Goal: Check status: Check status

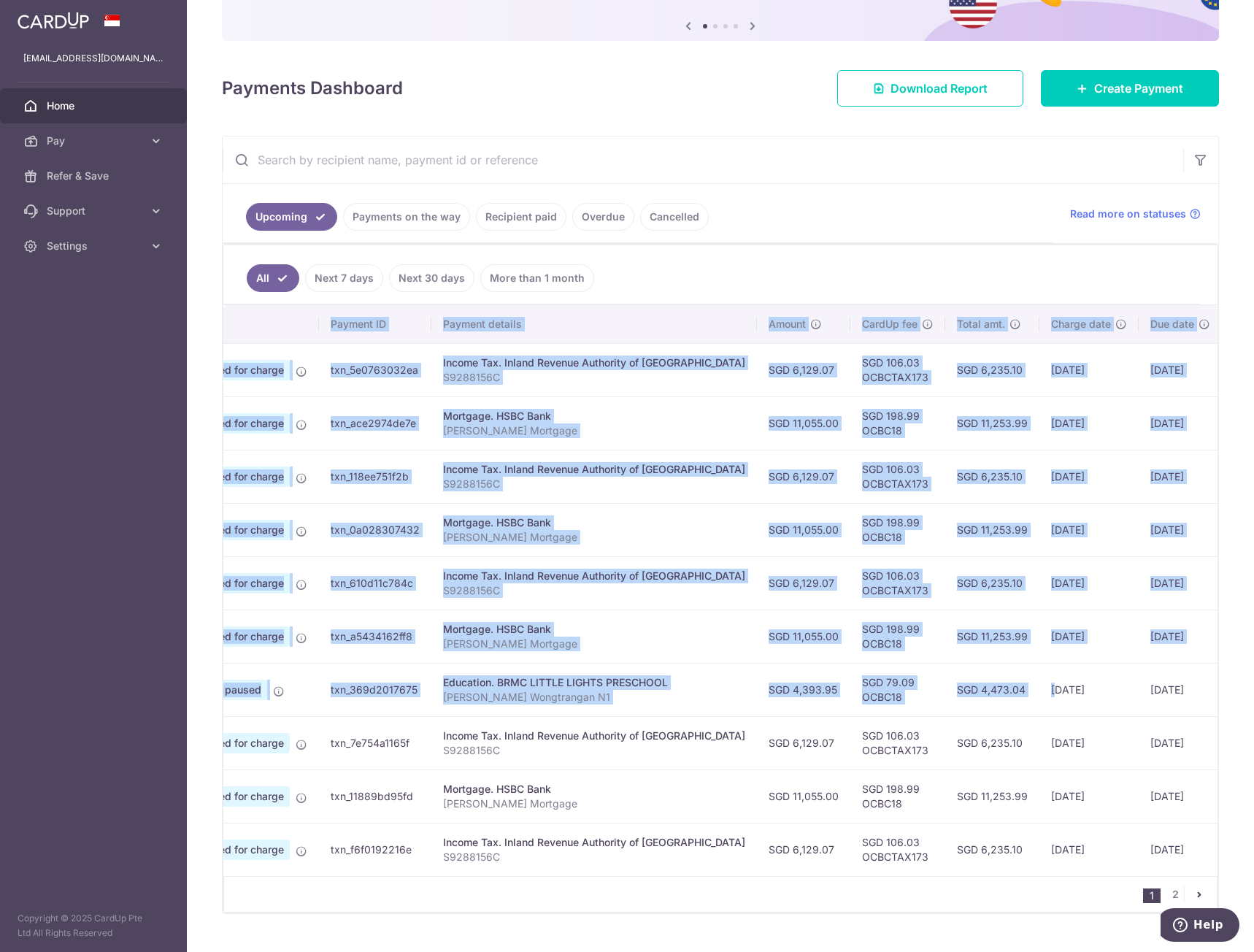
scroll to position [0, 153]
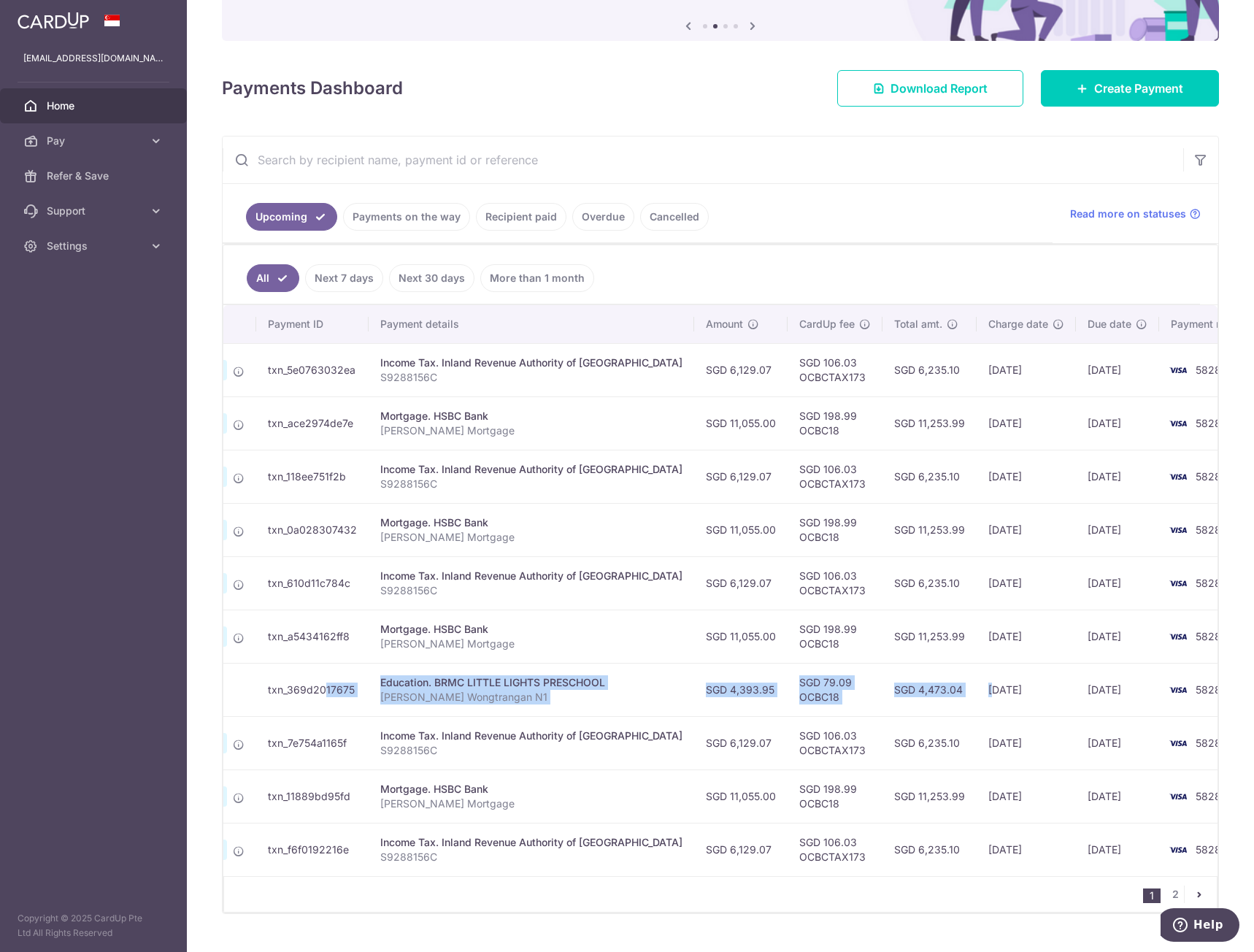
drag, startPoint x: 1154, startPoint y: 694, endPoint x: 282, endPoint y: 710, distance: 872.1
click at [282, 710] on tr "Update payment Cancel payment Payment paused txn_369d2017675 Education. BRMC LI…" at bounding box center [670, 689] width 1200 height 53
click at [489, 155] on input "text" at bounding box center [703, 159] width 961 height 47
click at [567, 282] on link "More than 1 month" at bounding box center [537, 278] width 114 height 28
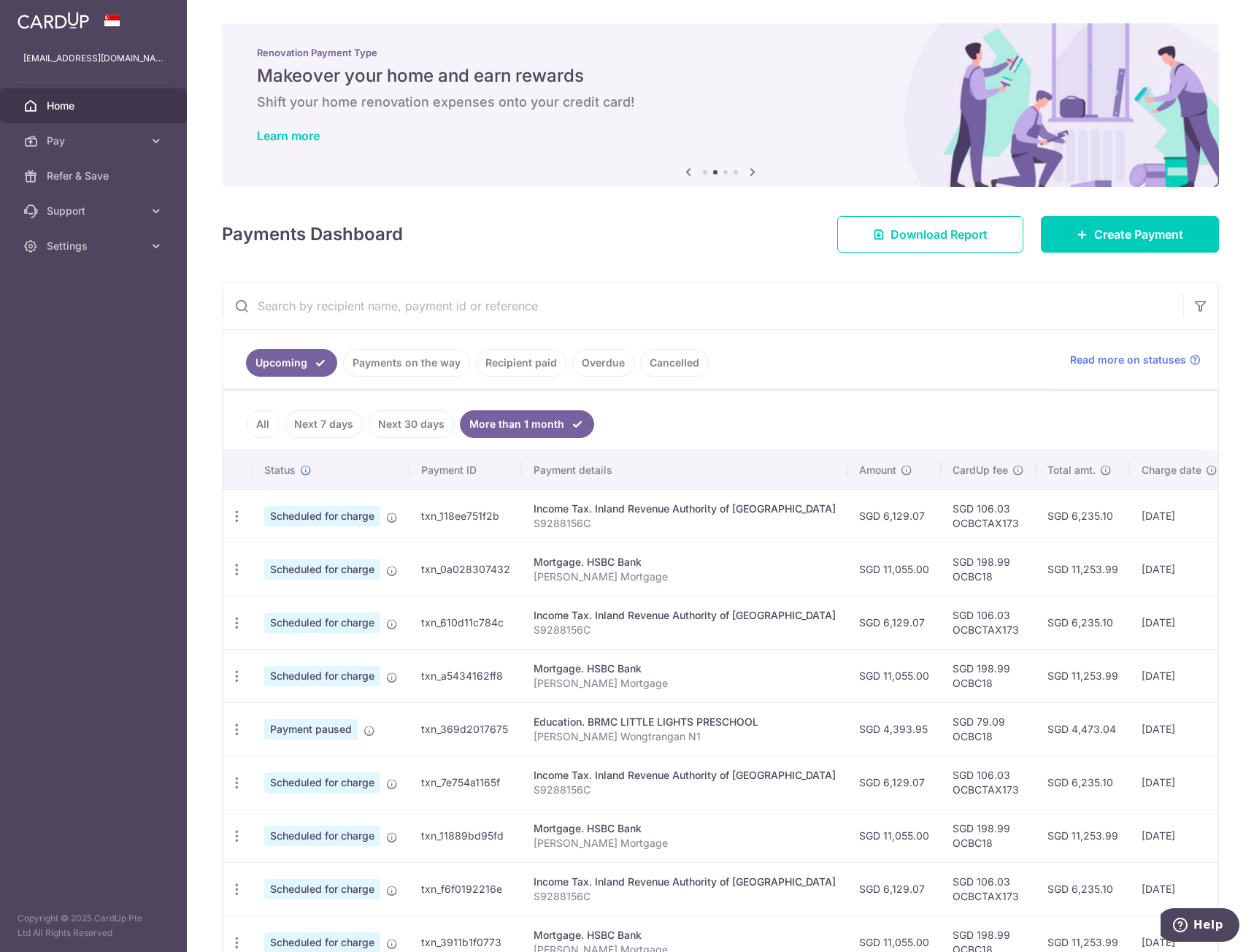
scroll to position [73, 0]
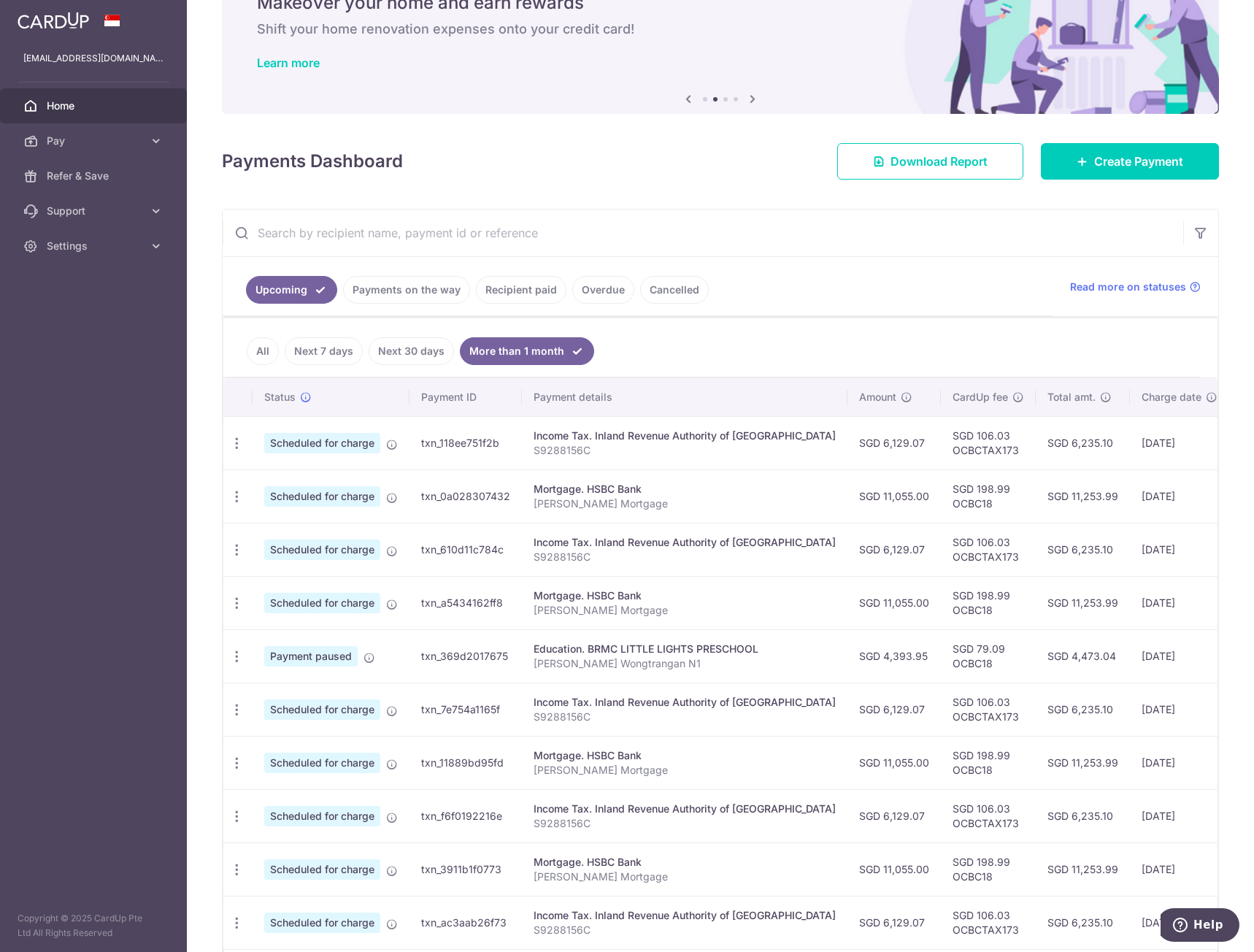
click at [623, 292] on link "Overdue" at bounding box center [603, 289] width 62 height 28
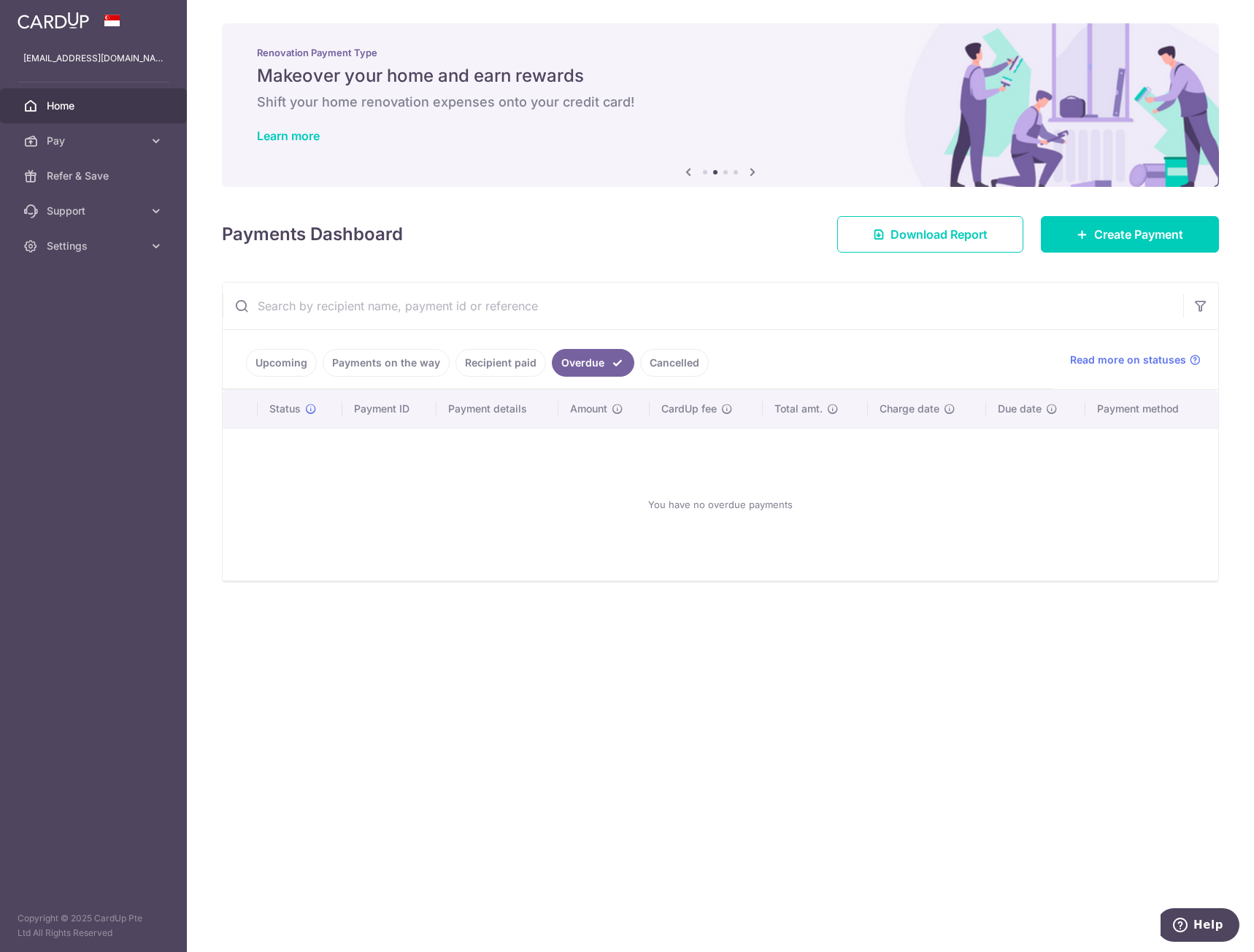
click at [679, 354] on link "Cancelled" at bounding box center [674, 362] width 69 height 28
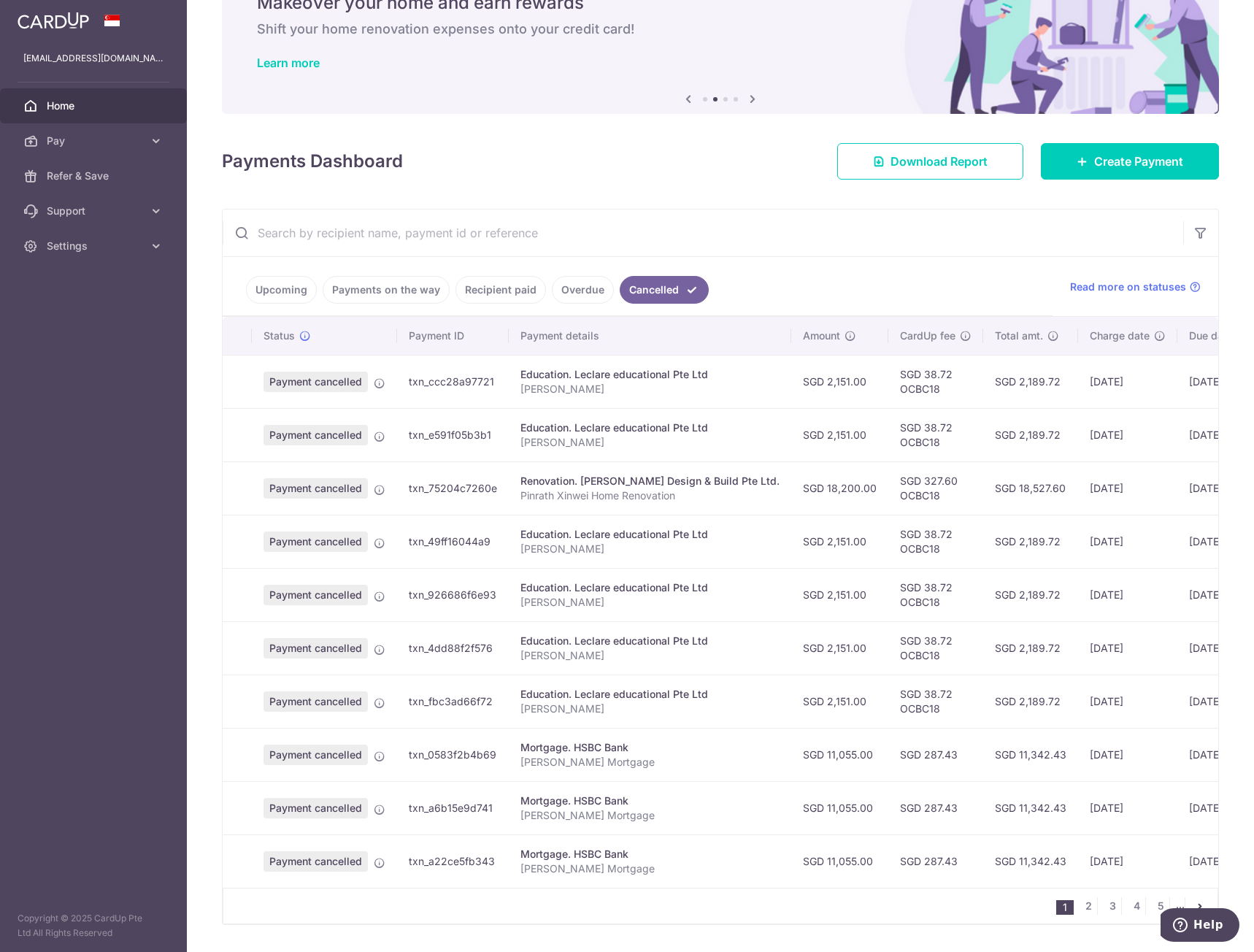
scroll to position [122, 0]
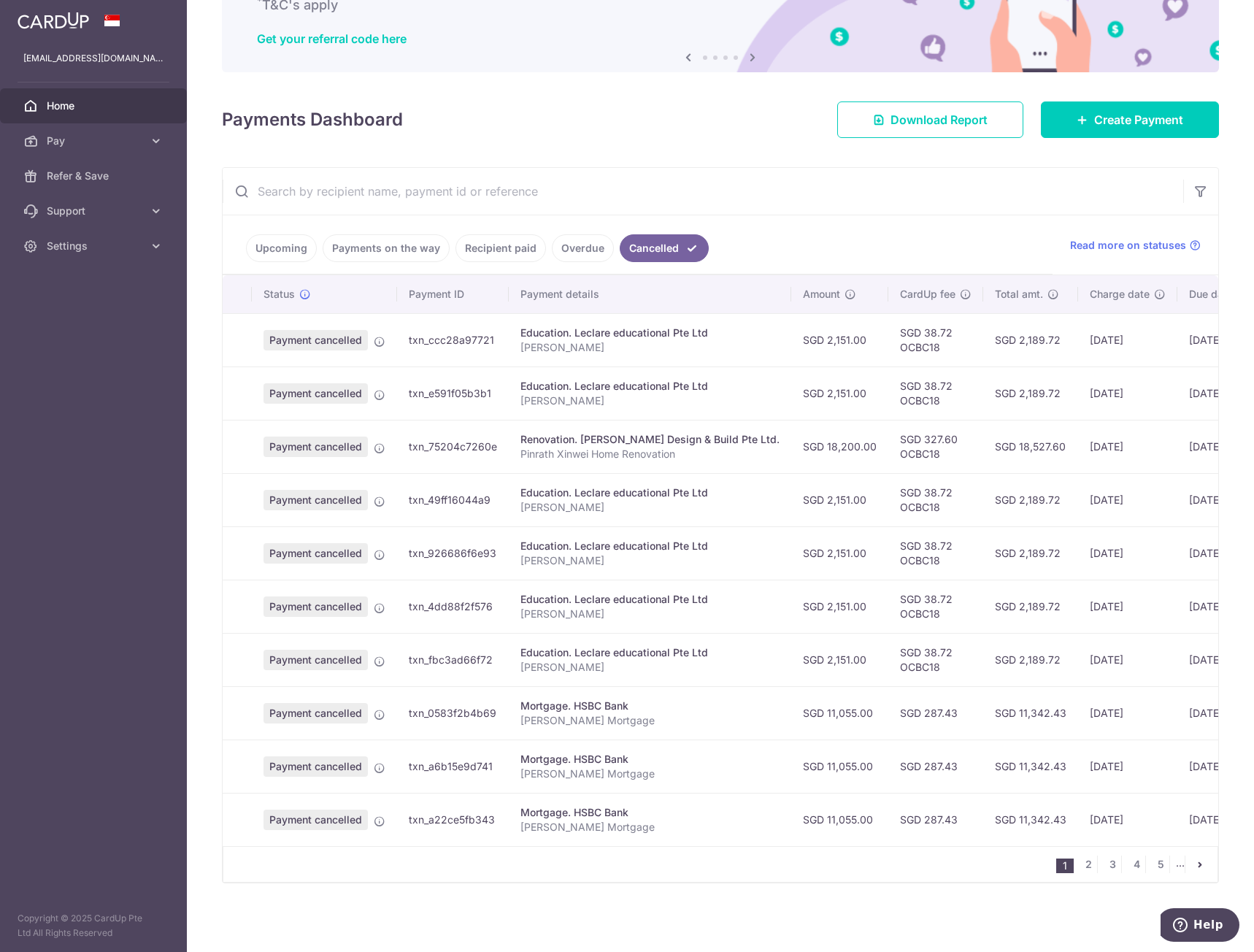
click at [490, 242] on link "Recipient paid" at bounding box center [500, 248] width 90 height 28
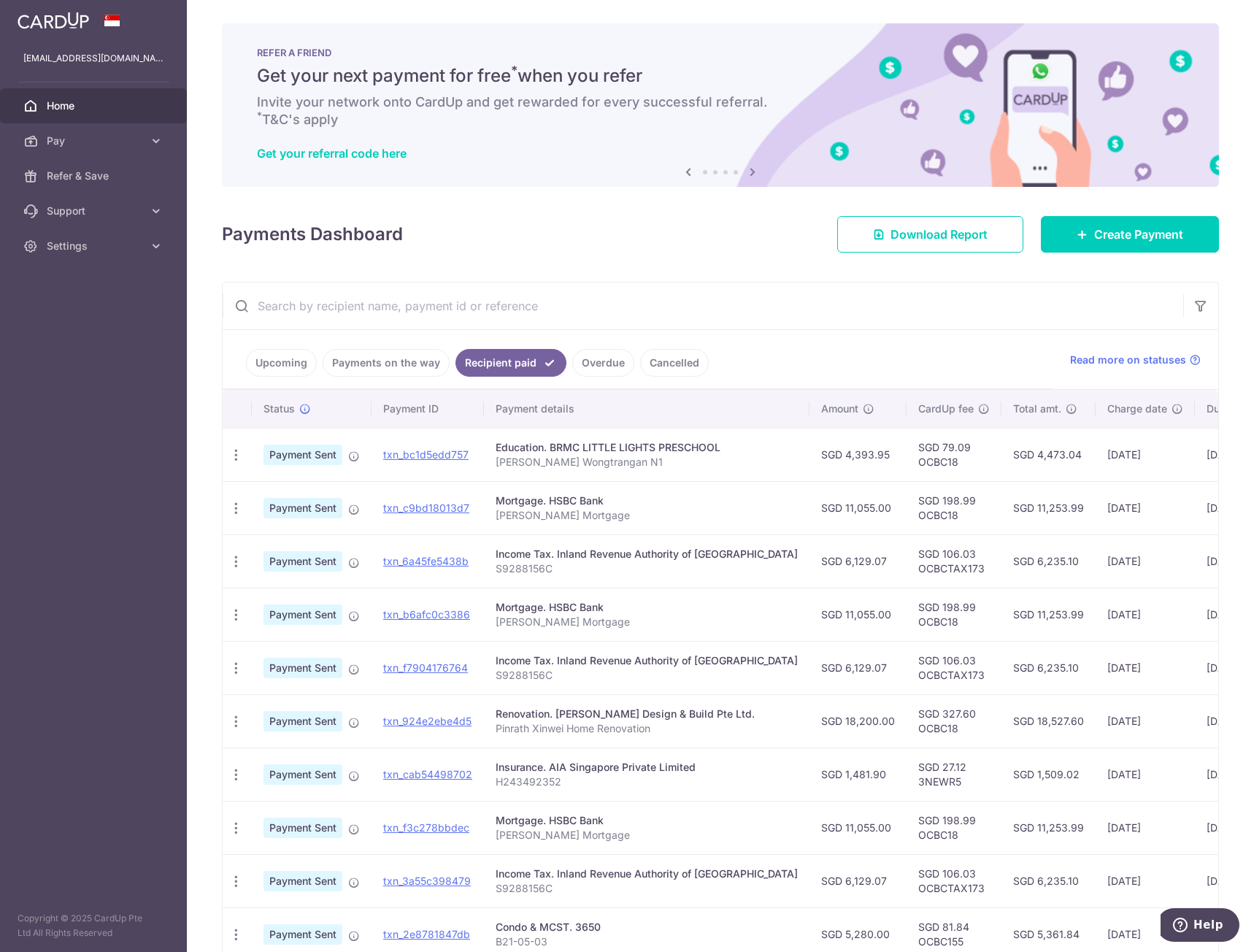
scroll to position [73, 0]
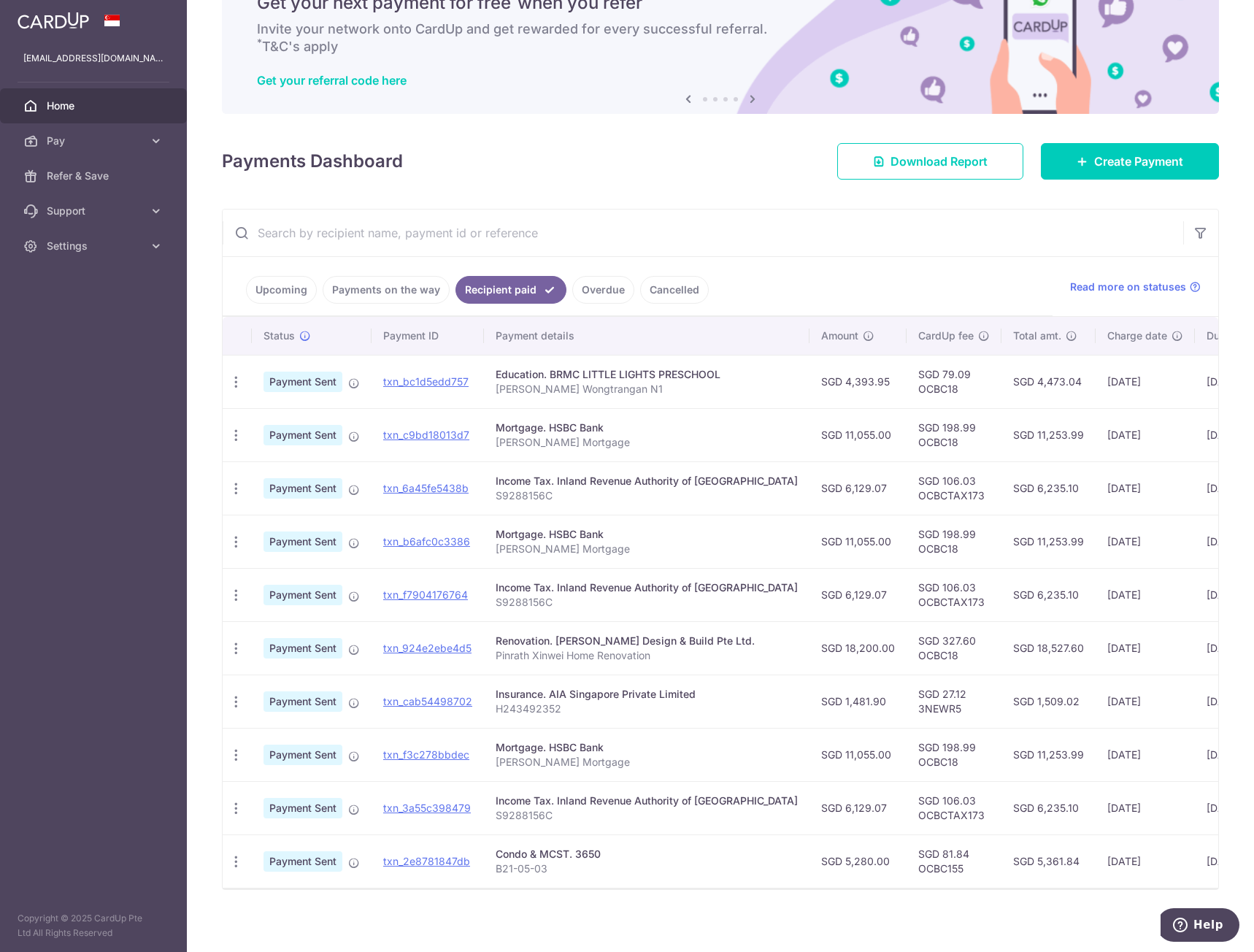
drag, startPoint x: 767, startPoint y: 378, endPoint x: 848, endPoint y: 448, distance: 107.1
click at [848, 448] on tbody "PDF Receipt Payment Sent txn_bc1d5edd757 Education. BRMC LITTLE LIGHTS PRESCHOO…" at bounding box center [806, 622] width 1166 height 533
click at [848, 448] on td "SGD 11,055.00" at bounding box center [858, 435] width 97 height 53
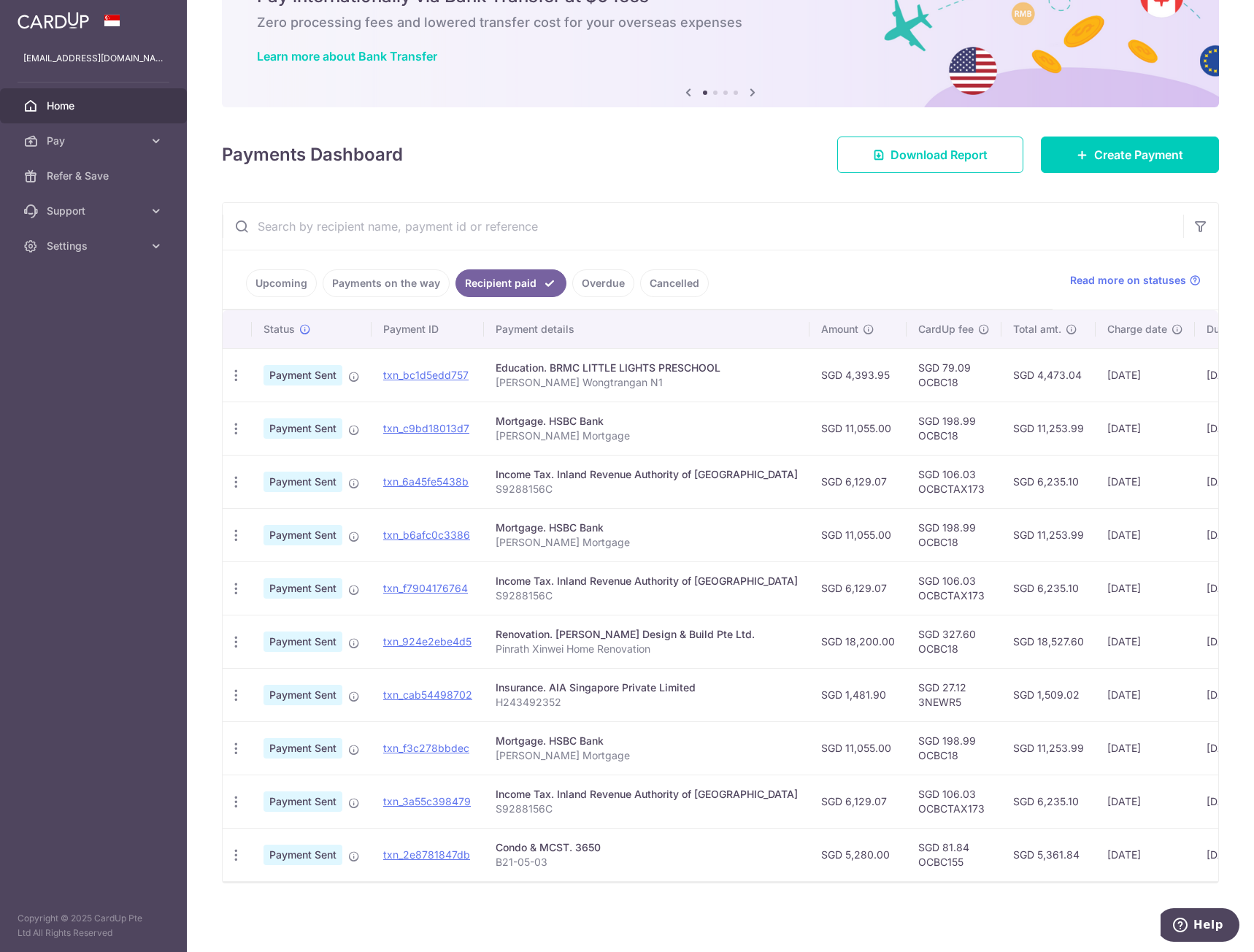
scroll to position [87, 0]
click at [410, 269] on link "Payments on the way" at bounding box center [386, 283] width 127 height 28
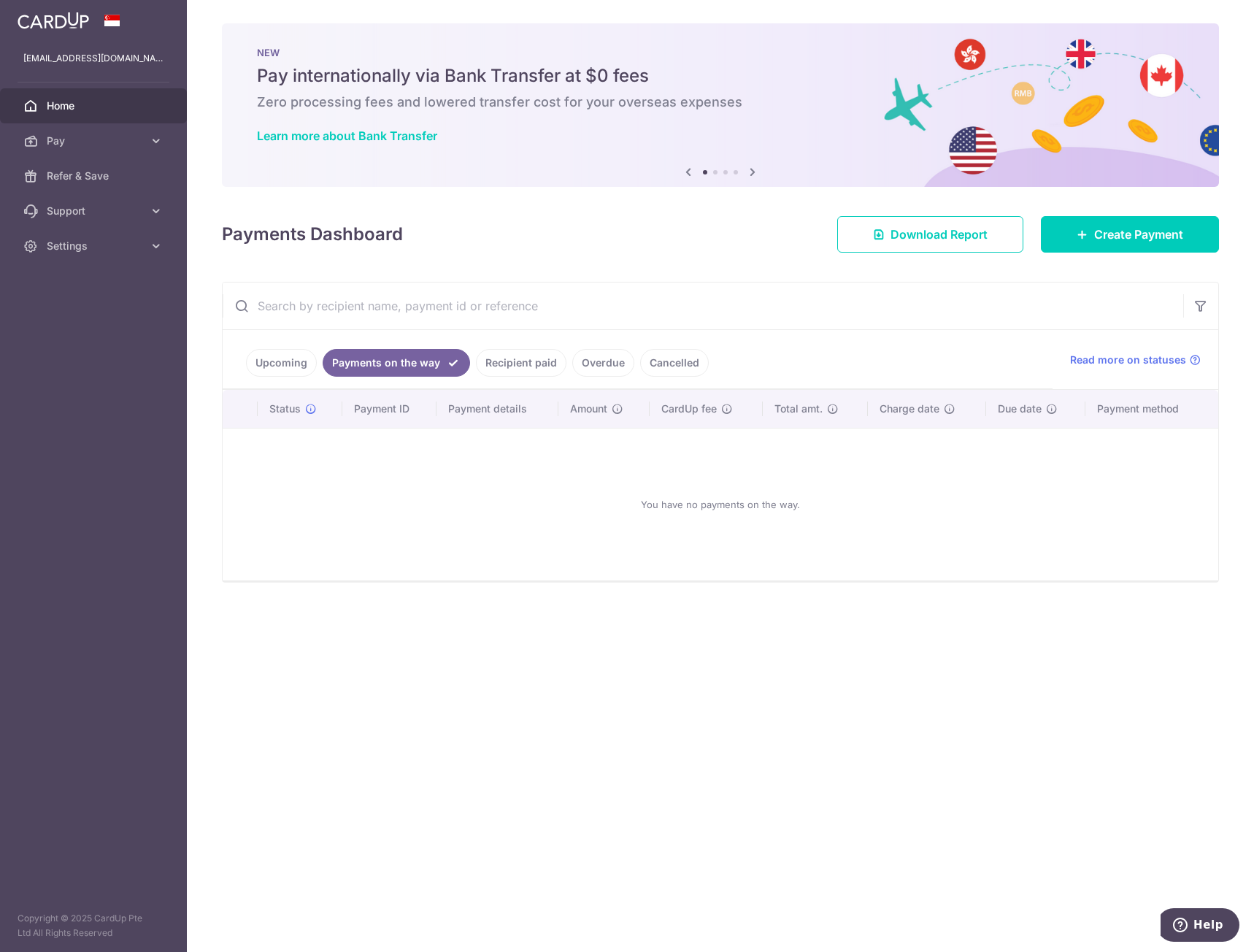
scroll to position [0, 0]
click at [283, 354] on link "Upcoming" at bounding box center [281, 362] width 70 height 28
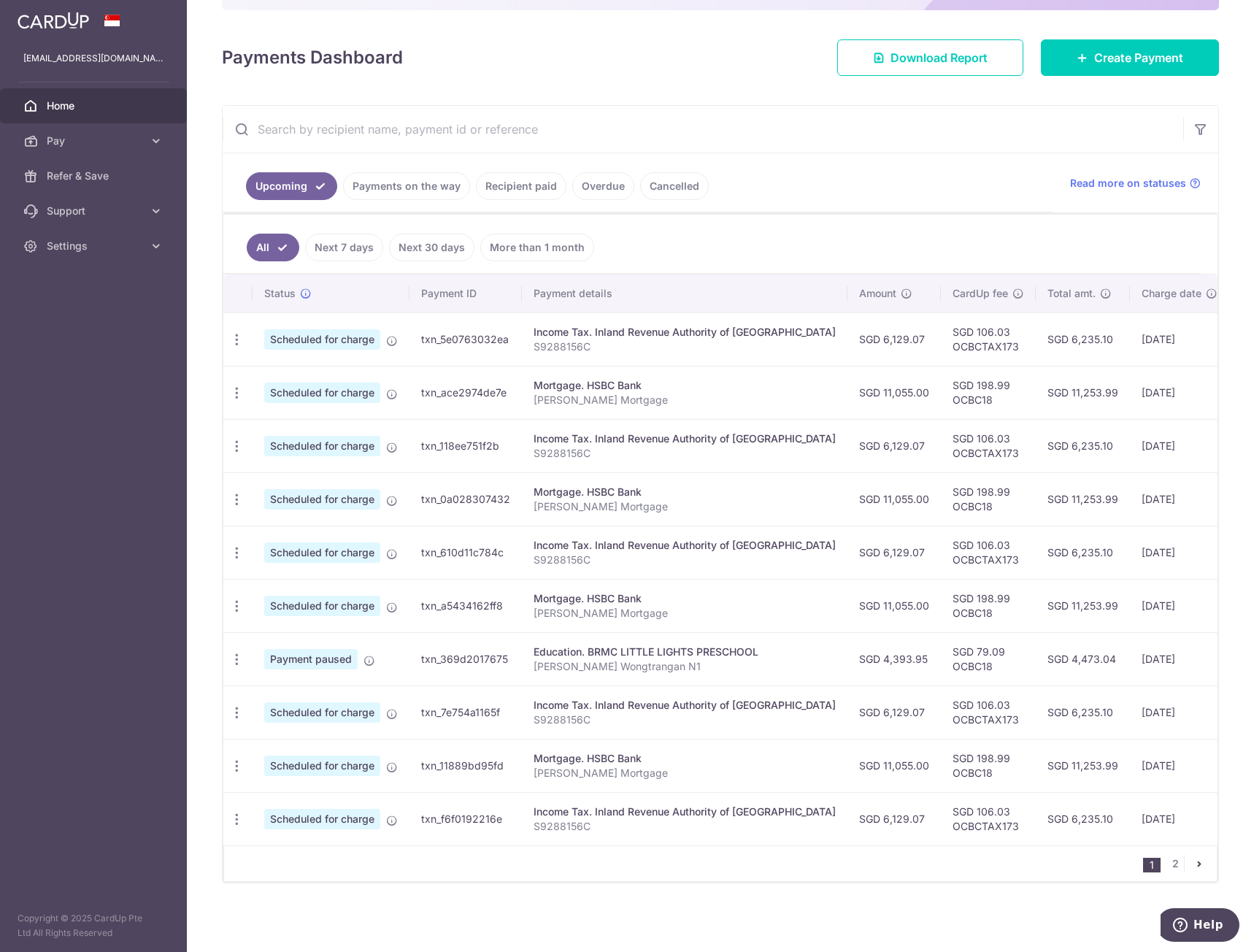
scroll to position [184, 0]
